Goal: Feedback & Contribution: Submit feedback/report problem

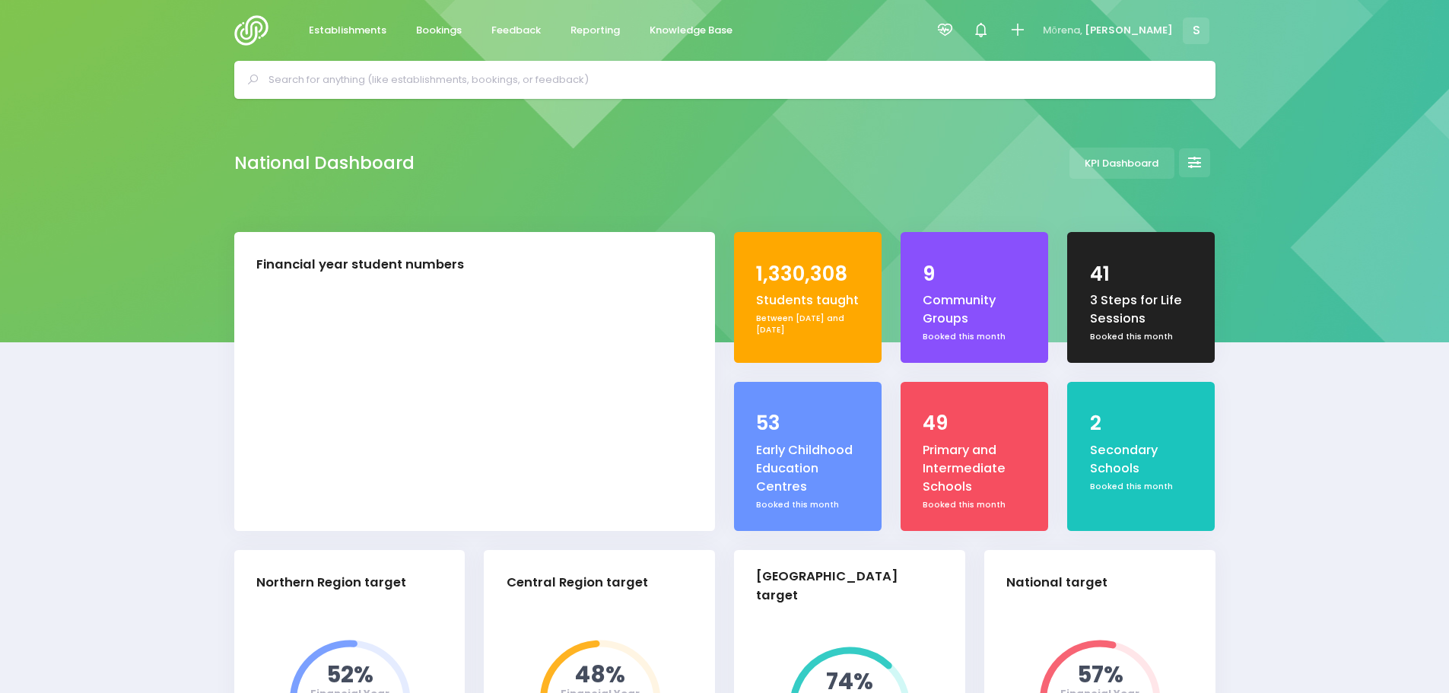
select select "5"
click at [516, 28] on span "Feedback" at bounding box center [515, 30] width 49 height 15
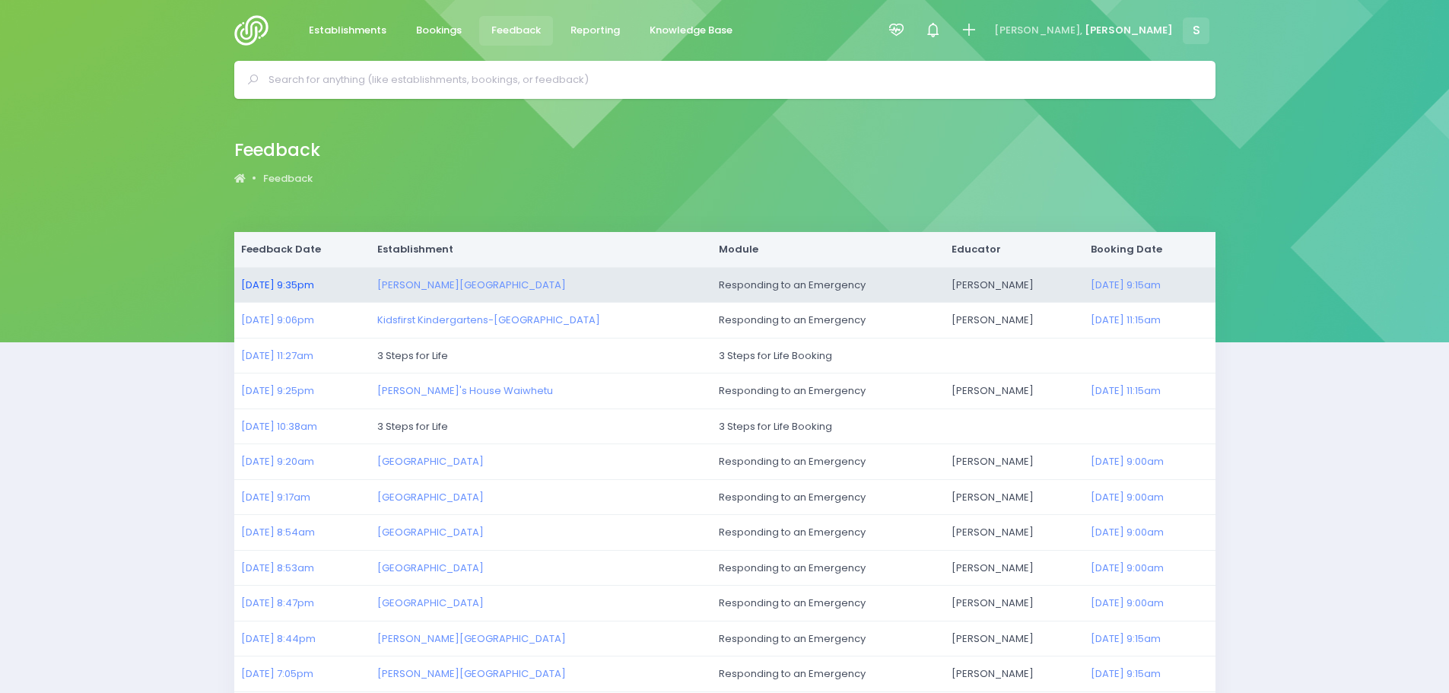
click at [287, 281] on link "03/09/2025 9:35pm" at bounding box center [277, 285] width 73 height 14
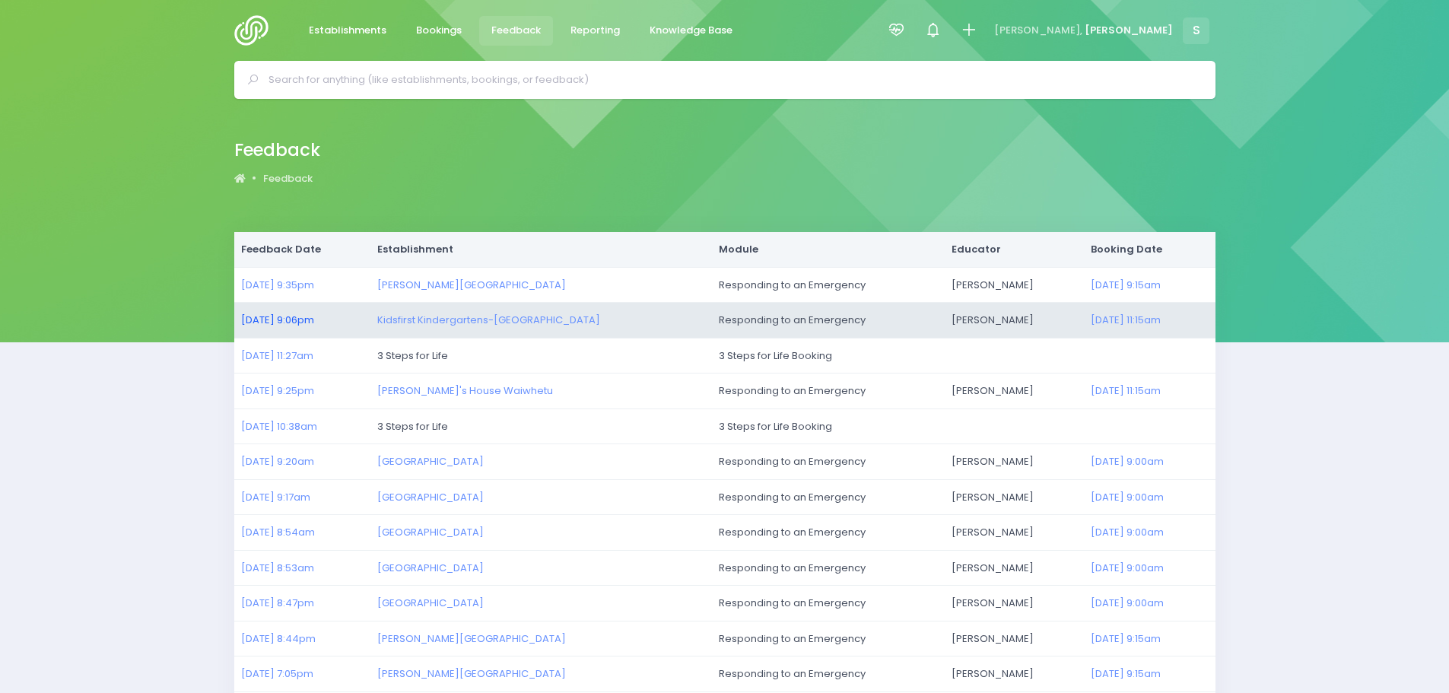
click at [302, 323] on link "03/09/2025 9:06pm" at bounding box center [277, 320] width 73 height 14
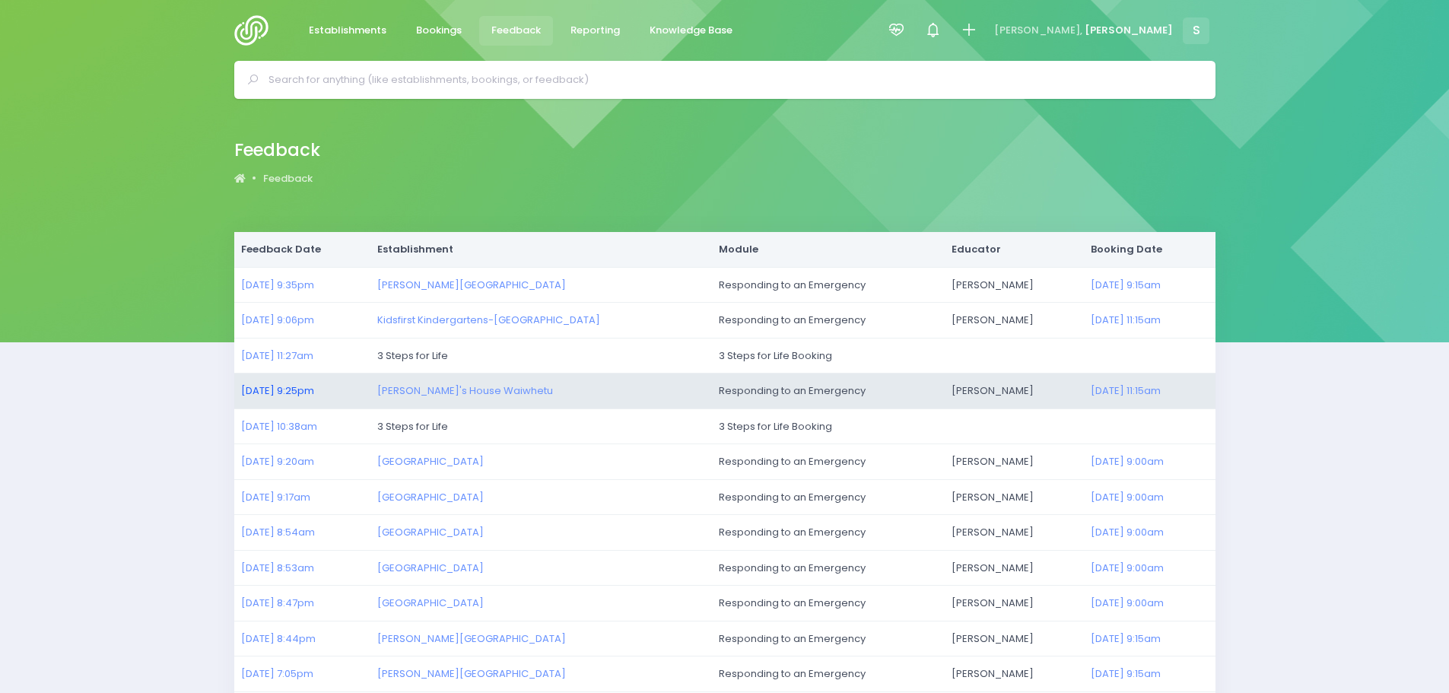
click at [272, 390] on link "02/09/2025 9:25pm" at bounding box center [277, 390] width 73 height 14
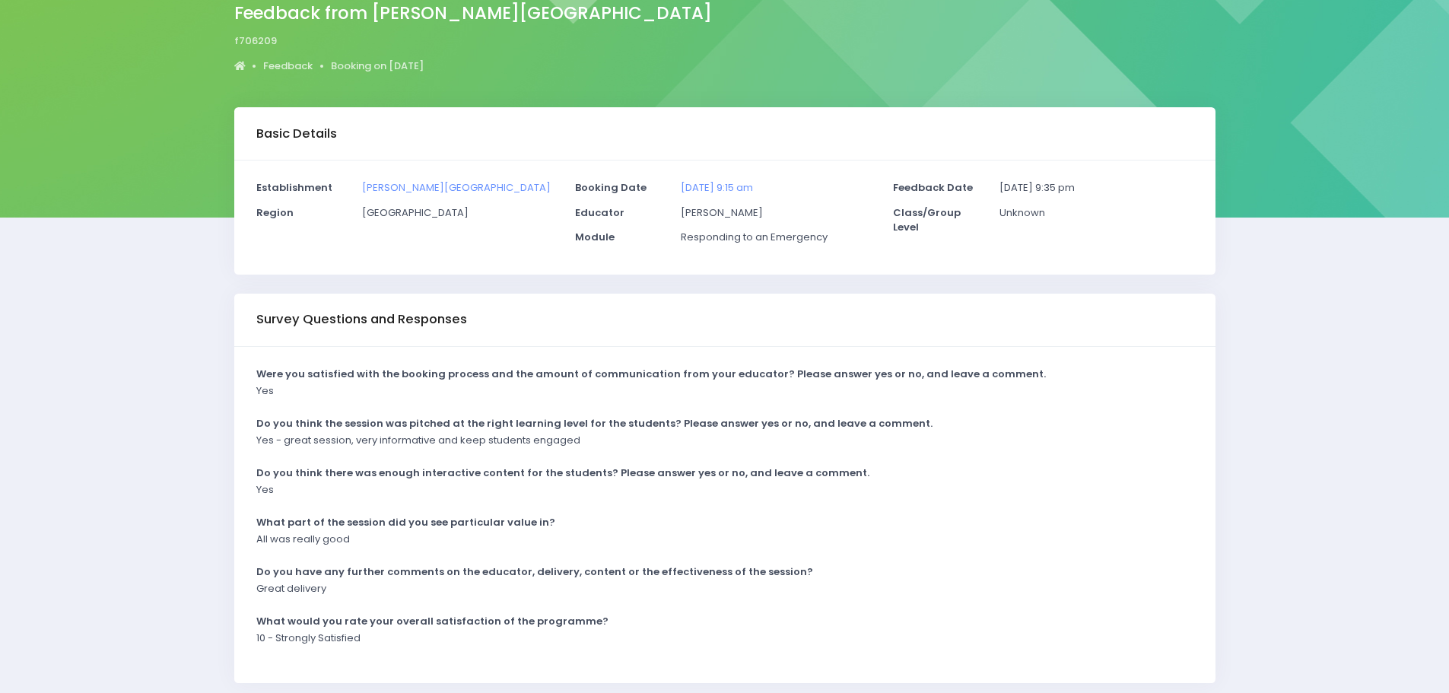
scroll to position [152, 0]
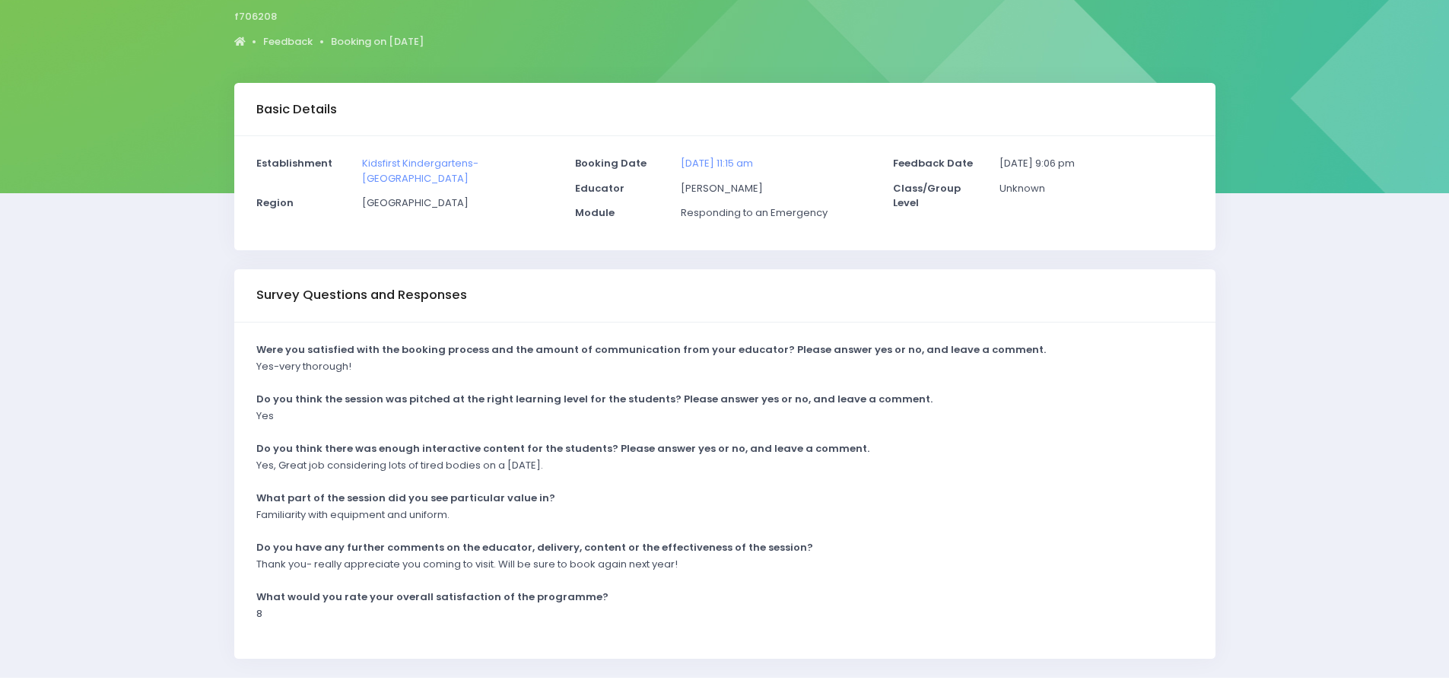
scroll to position [152, 0]
